Goal: Task Accomplishment & Management: Manage account settings

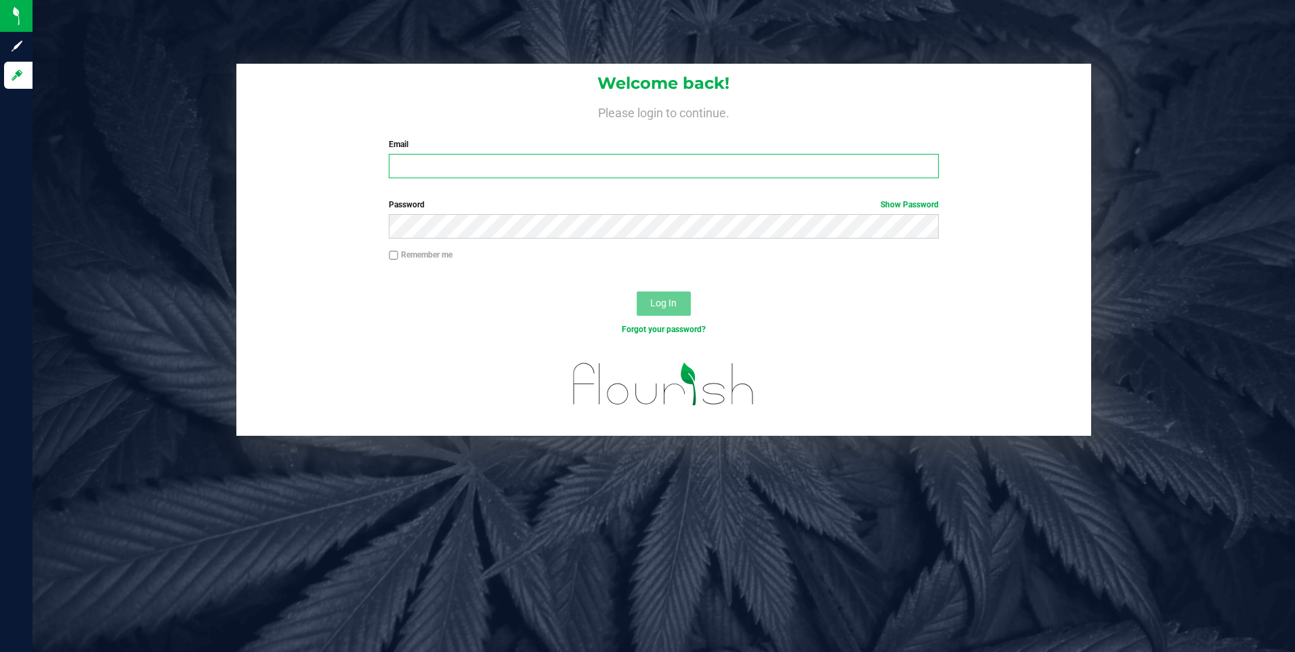
type input "ksullivan@slatercenter.com"
click at [673, 303] on span "Log In" at bounding box center [663, 302] width 26 height 11
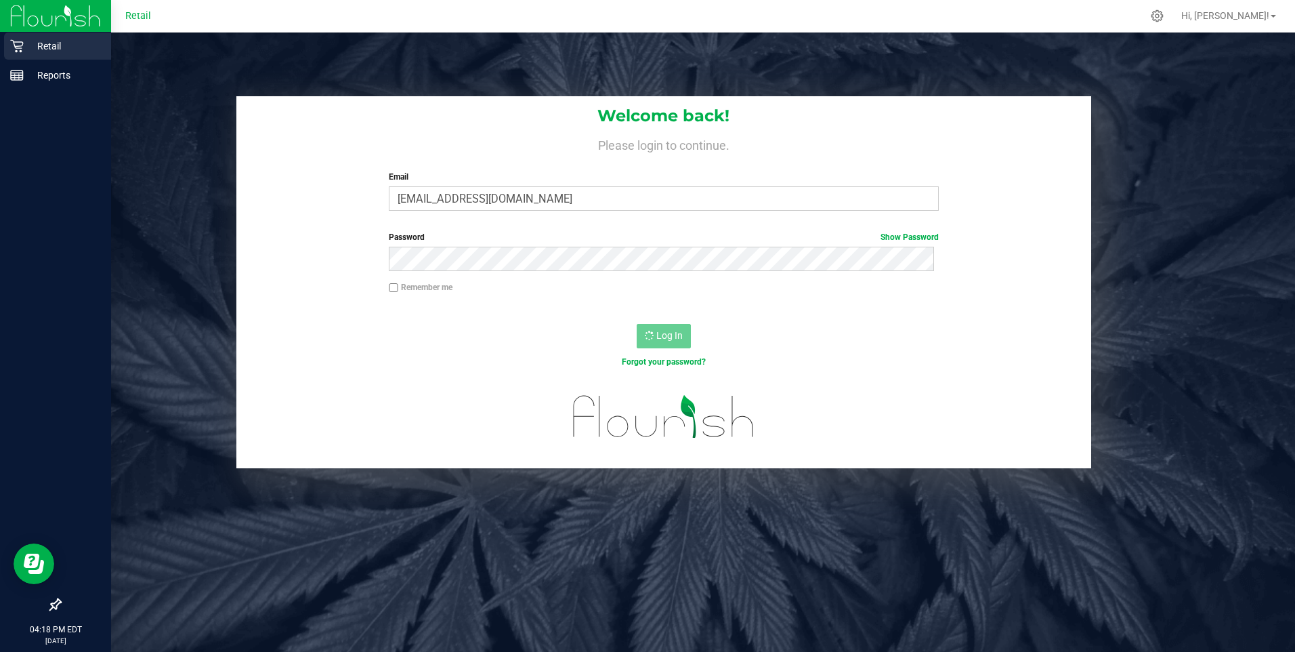
click at [30, 48] on p "Retail" at bounding box center [64, 46] width 81 height 16
click at [52, 45] on p "Retail" at bounding box center [64, 46] width 81 height 16
click at [29, 42] on p "Retail" at bounding box center [64, 46] width 81 height 16
click at [20, 51] on icon at bounding box center [16, 46] width 13 height 13
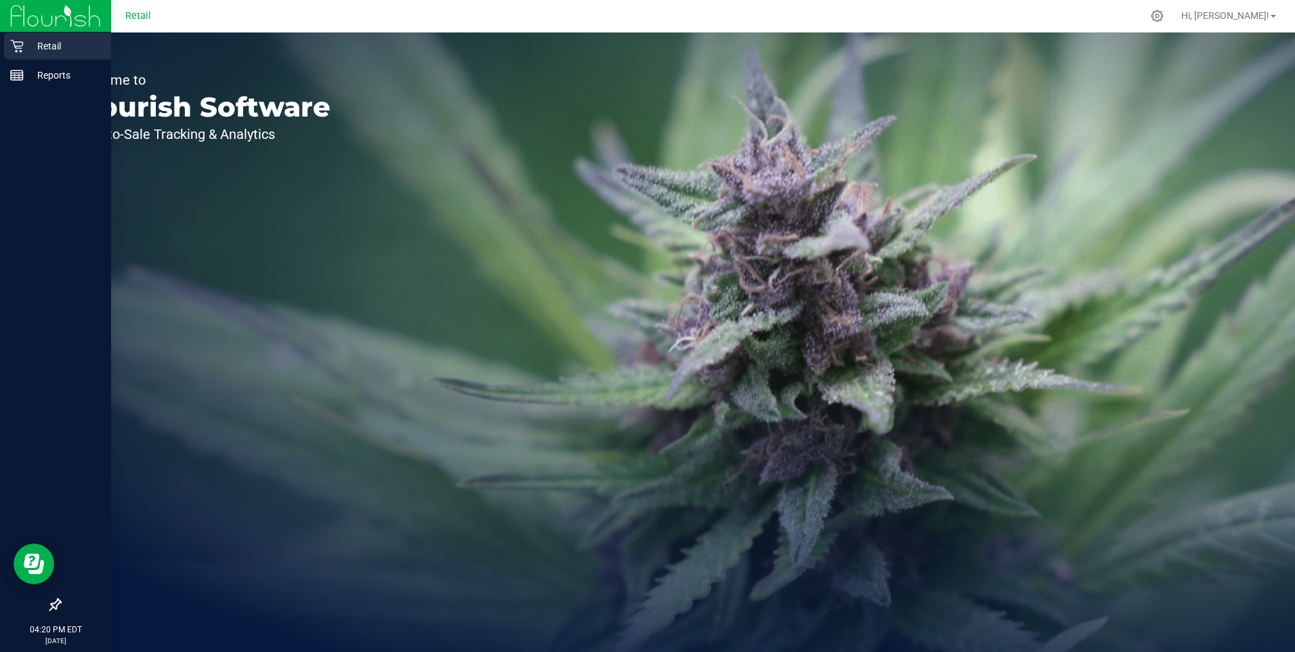
click at [24, 42] on p "Retail" at bounding box center [64, 46] width 81 height 16
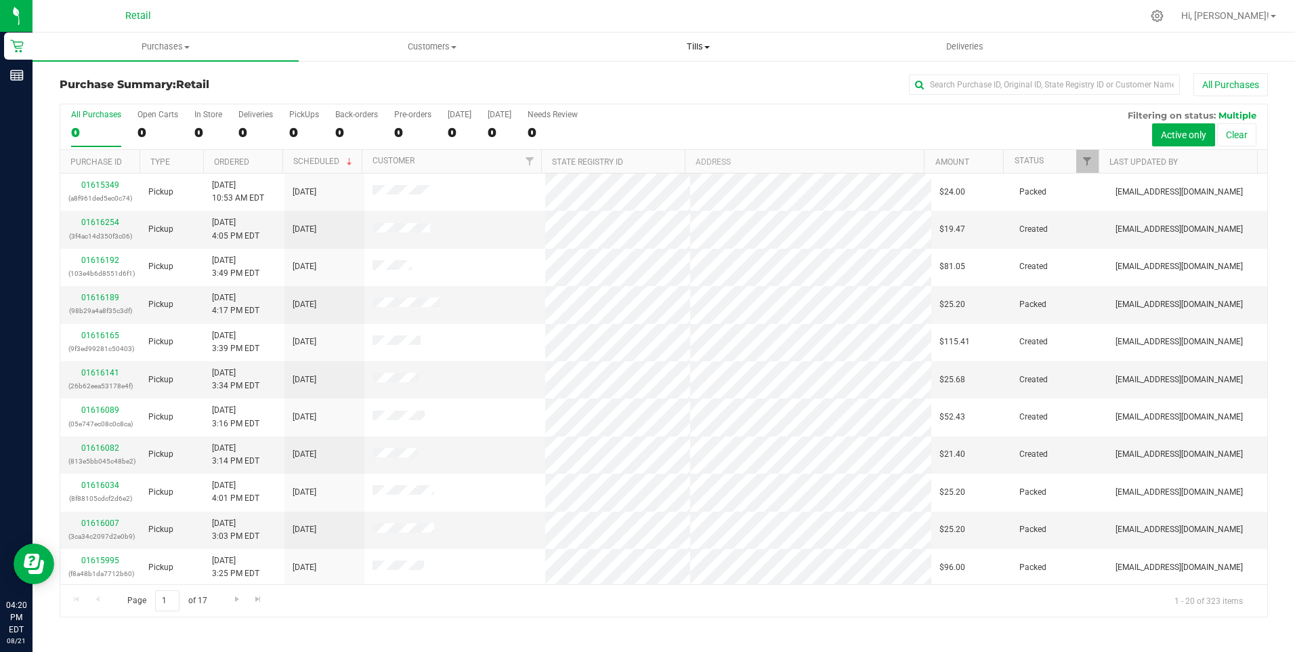
click at [691, 49] on span "Tills" at bounding box center [698, 47] width 265 height 12
click at [611, 79] on span "Manage tills" at bounding box center [611, 82] width 91 height 12
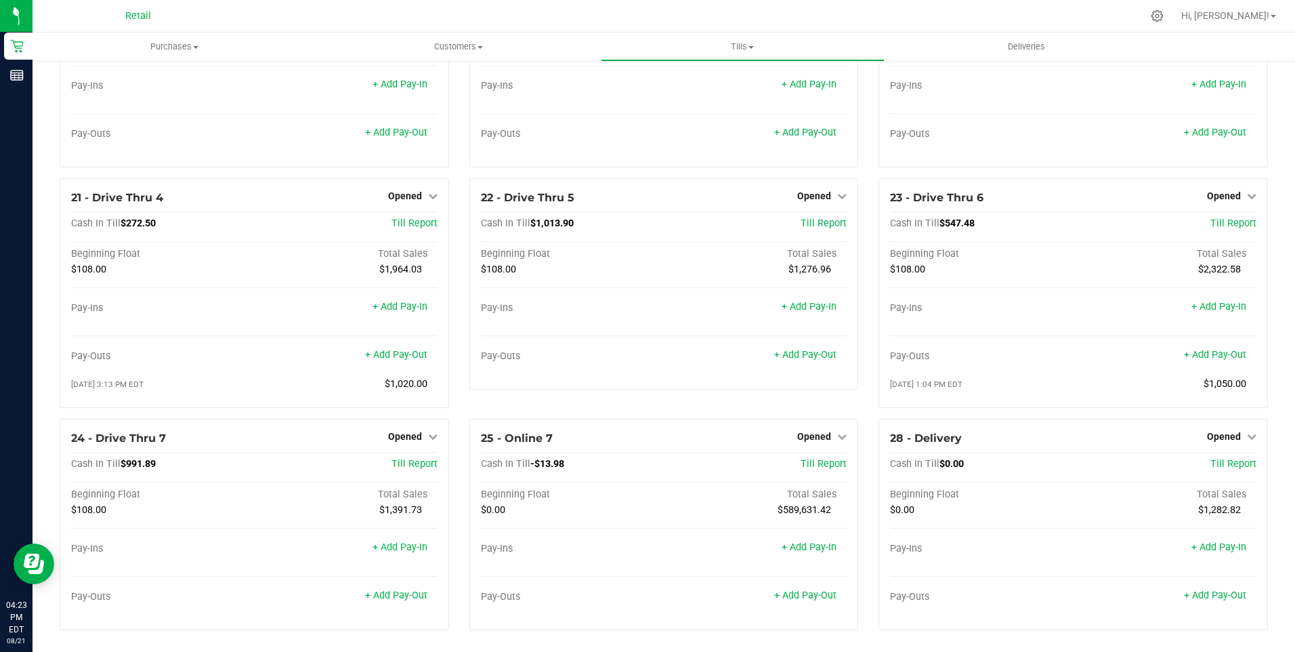
scroll to position [1399, 0]
